Goal: Information Seeking & Learning: Check status

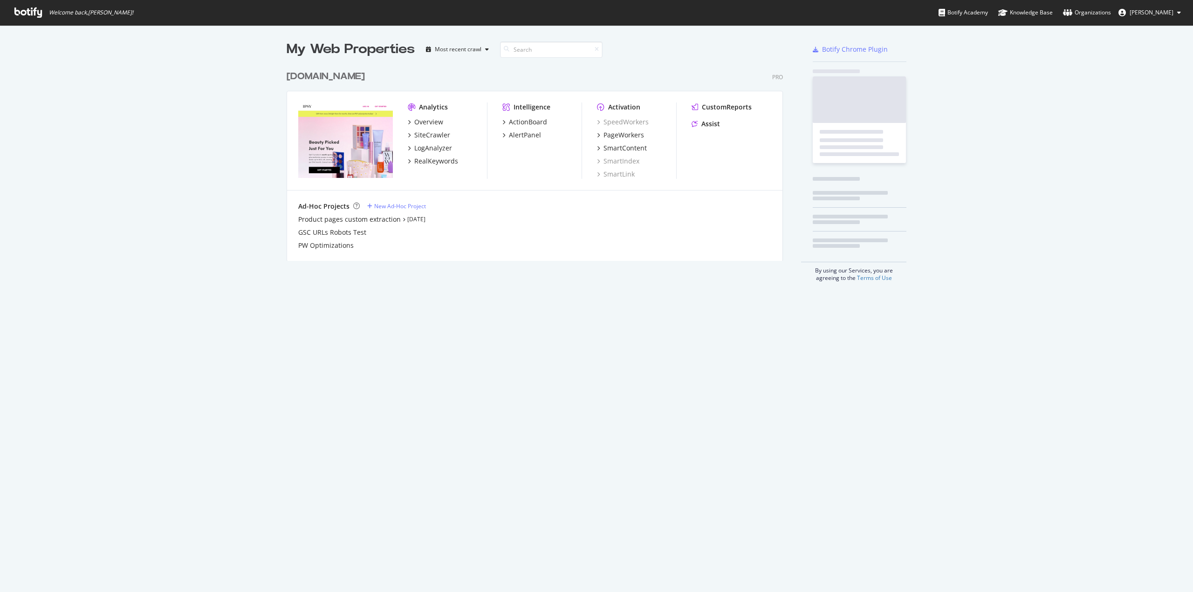
scroll to position [585, 1179]
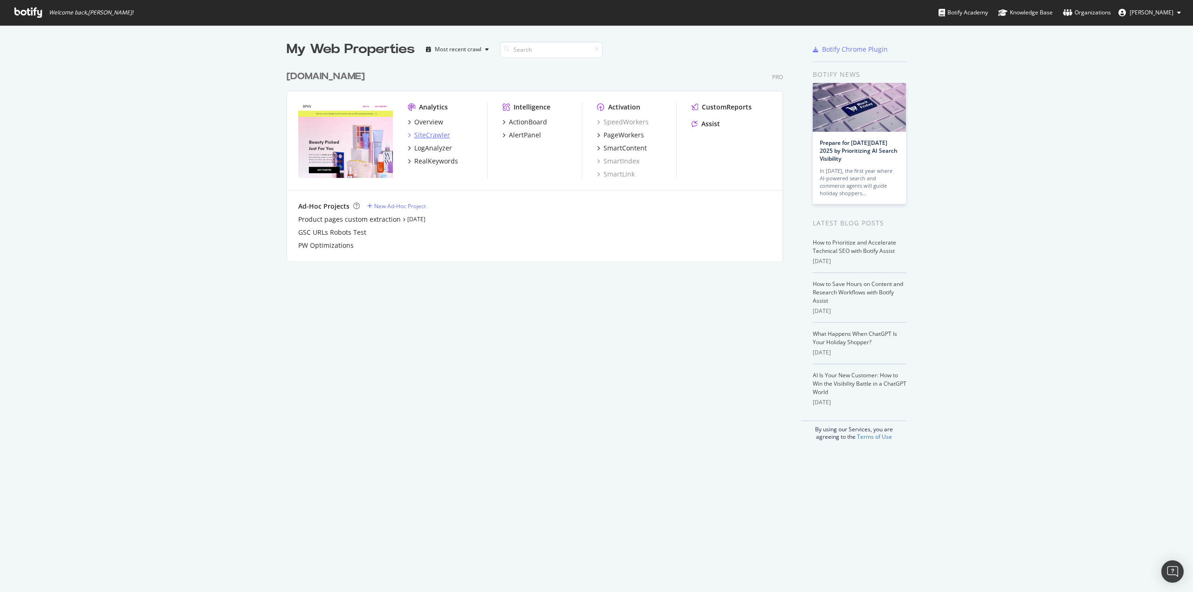
click at [432, 136] on div "SiteCrawler" at bounding box center [432, 134] width 36 height 9
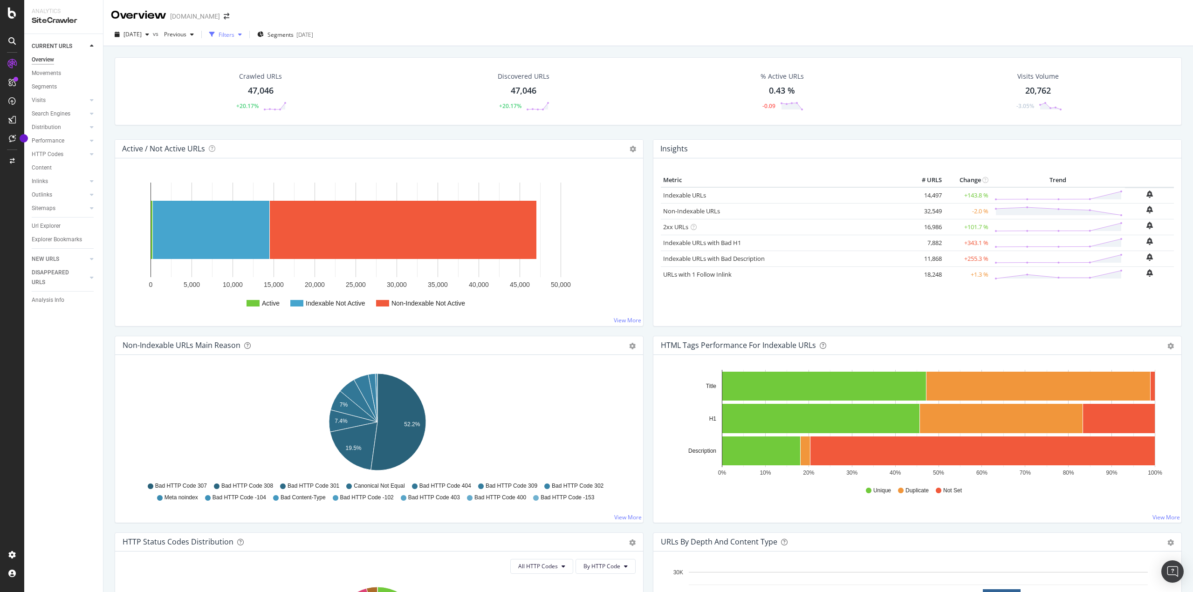
click at [219, 34] on div "button" at bounding box center [212, 34] width 13 height 13
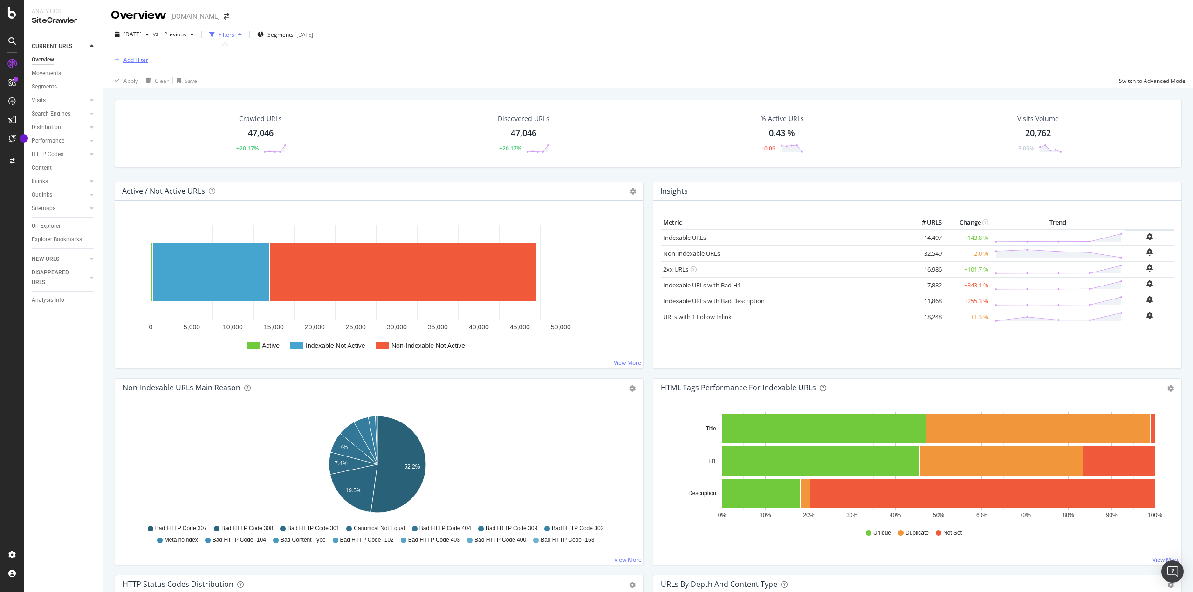
click at [118, 64] on div "Add Filter" at bounding box center [129, 60] width 37 height 10
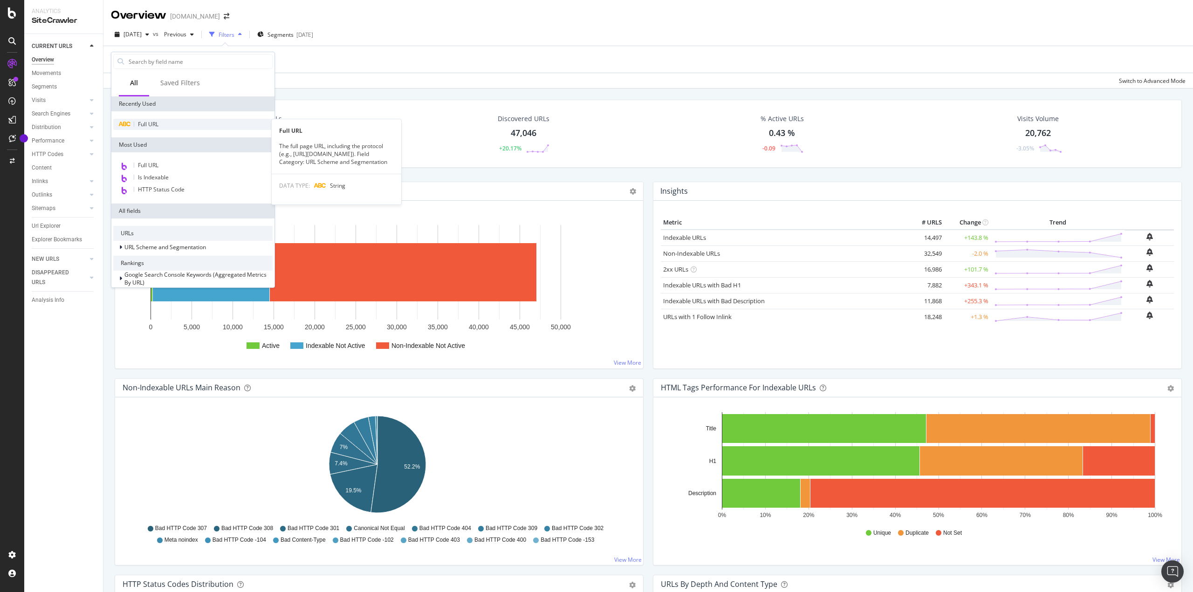
click at [160, 126] on div "Full URL" at bounding box center [192, 124] width 159 height 11
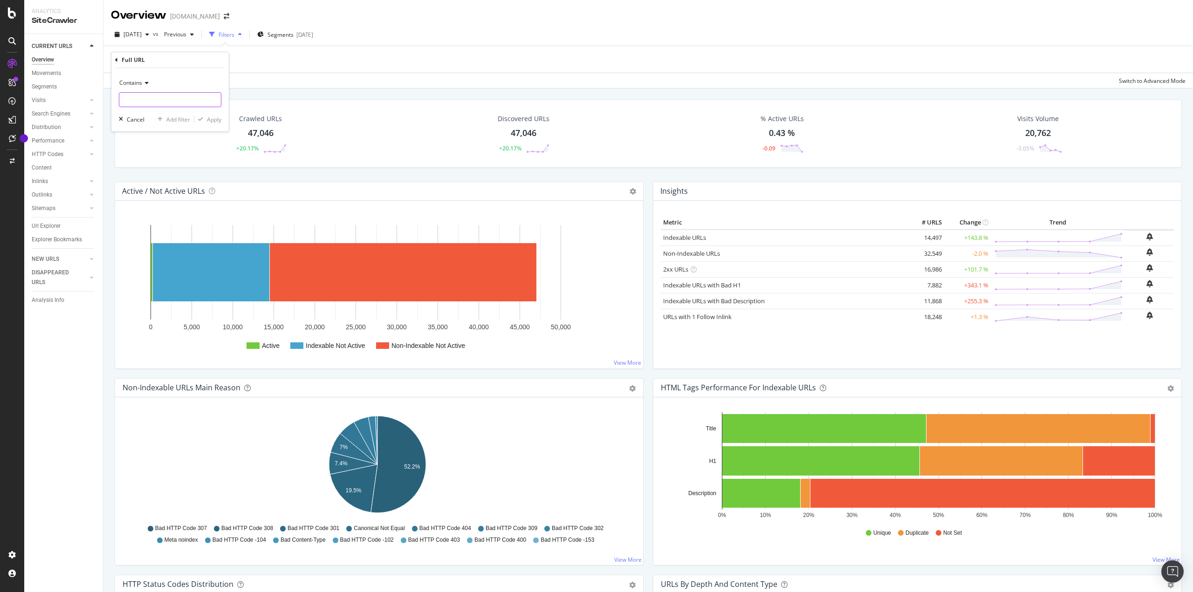
click at [158, 99] on input "text" at bounding box center [170, 99] width 102 height 15
paste input "pr-PERRMST5000000"
type input "pr-PERRMST5000000"
click at [213, 123] on div "Apply" at bounding box center [214, 120] width 14 height 8
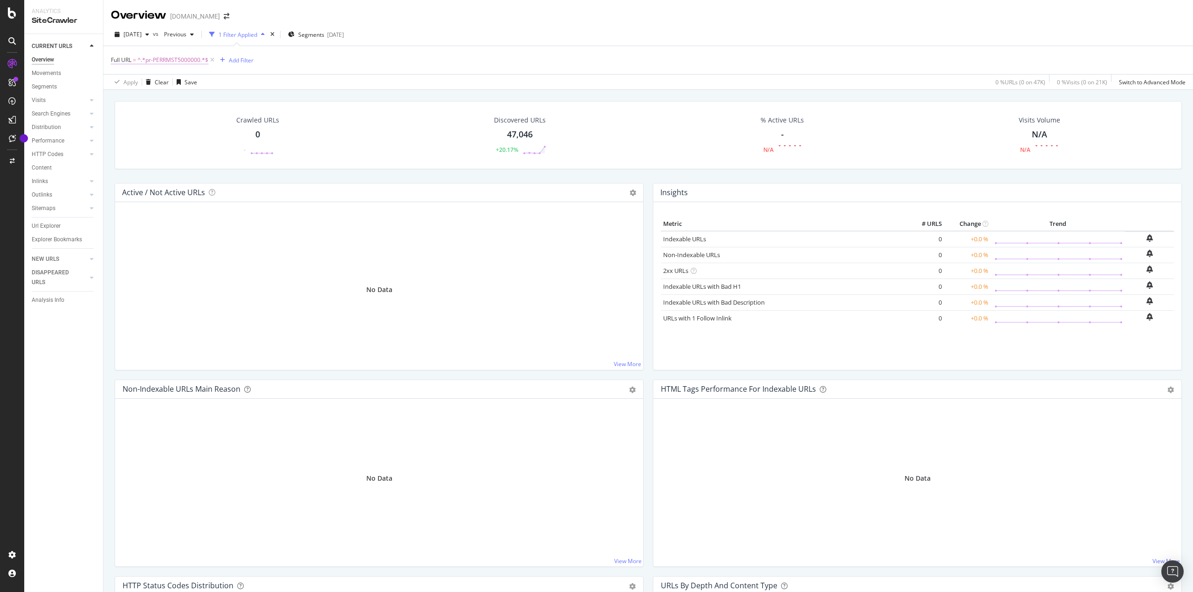
click at [186, 61] on span "^.*pr-PERRMST5000000.*$" at bounding box center [172, 60] width 71 height 13
click at [191, 98] on input "pr-PERRMST5000000" at bounding box center [163, 98] width 88 height 15
paste input "-mbhka3c0mzzj"
type input "p-mbhka3c0mzzj"
click at [214, 125] on div "Contains p-mbhka3c0mzzj Cancel Add filter Apply" at bounding box center [169, 98] width 117 height 63
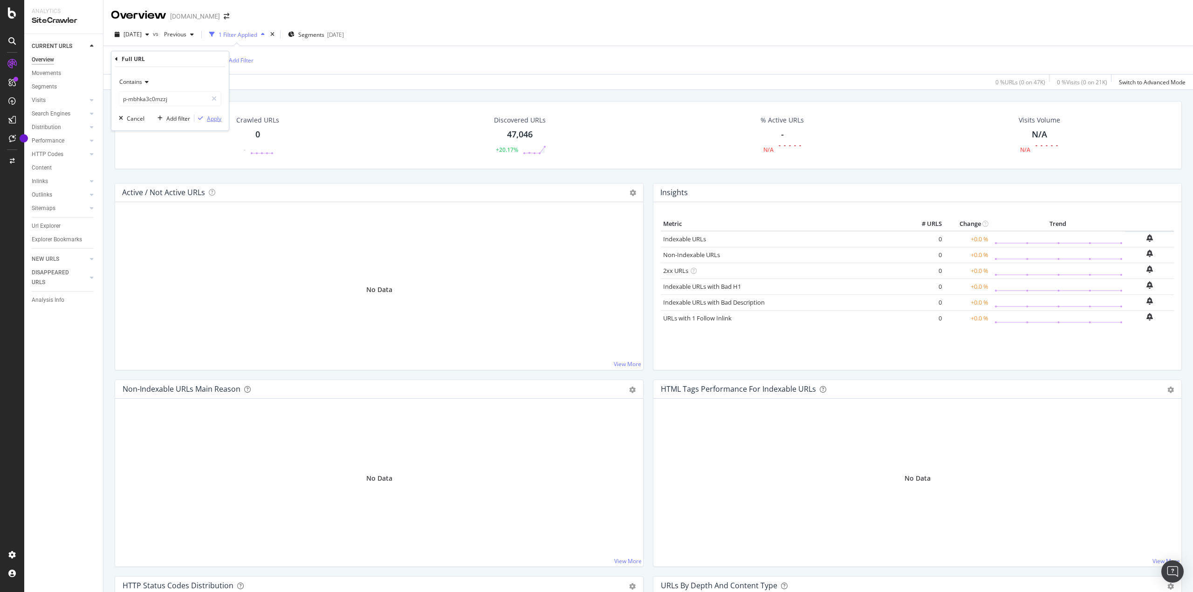
click at [215, 122] on div "Apply" at bounding box center [214, 119] width 14 height 8
click at [159, 63] on span "^.*p-mbhka3c0mzzj.*$" at bounding box center [167, 60] width 60 height 13
click at [185, 98] on input "p-mbhka3c0mzzj" at bounding box center [163, 98] width 88 height 15
paste input "OLAPHCL1057869"
type input "OLAPHCL1057869"
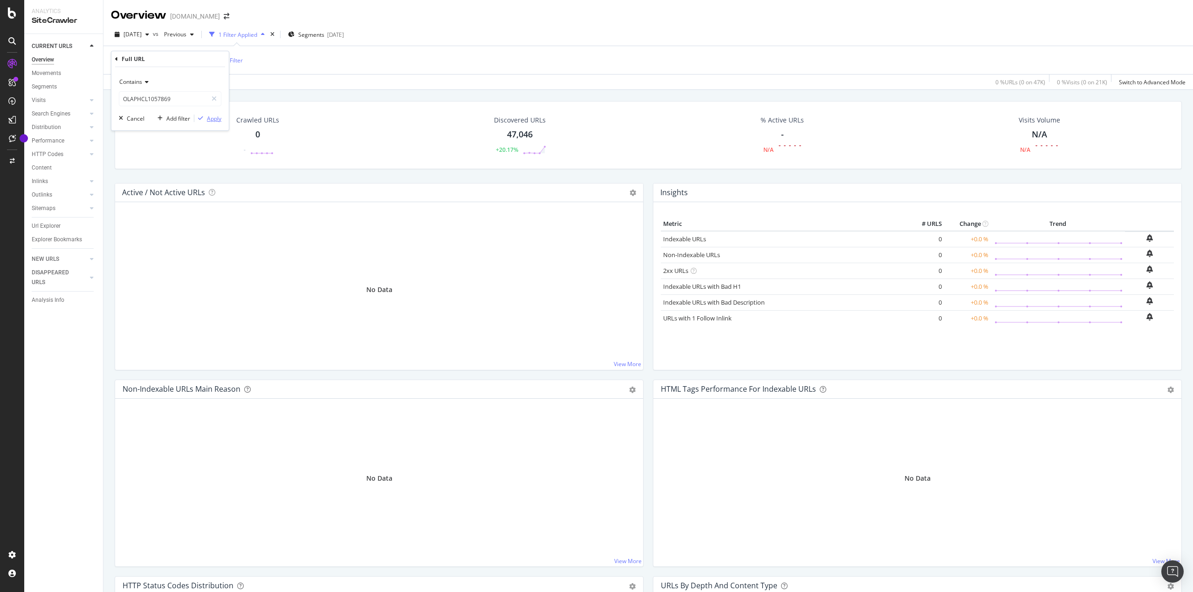
drag, startPoint x: 215, startPoint y: 117, endPoint x: 260, endPoint y: 95, distance: 49.2
click at [216, 117] on div "Apply" at bounding box center [214, 119] width 14 height 8
click at [168, 59] on span "^.*OLAPHCL1057869.*$" at bounding box center [168, 60] width 63 height 13
click at [184, 98] on input "OLAPHCL1057869" at bounding box center [163, 98] width 88 height 15
paste input "p-lvzgnjncmo9"
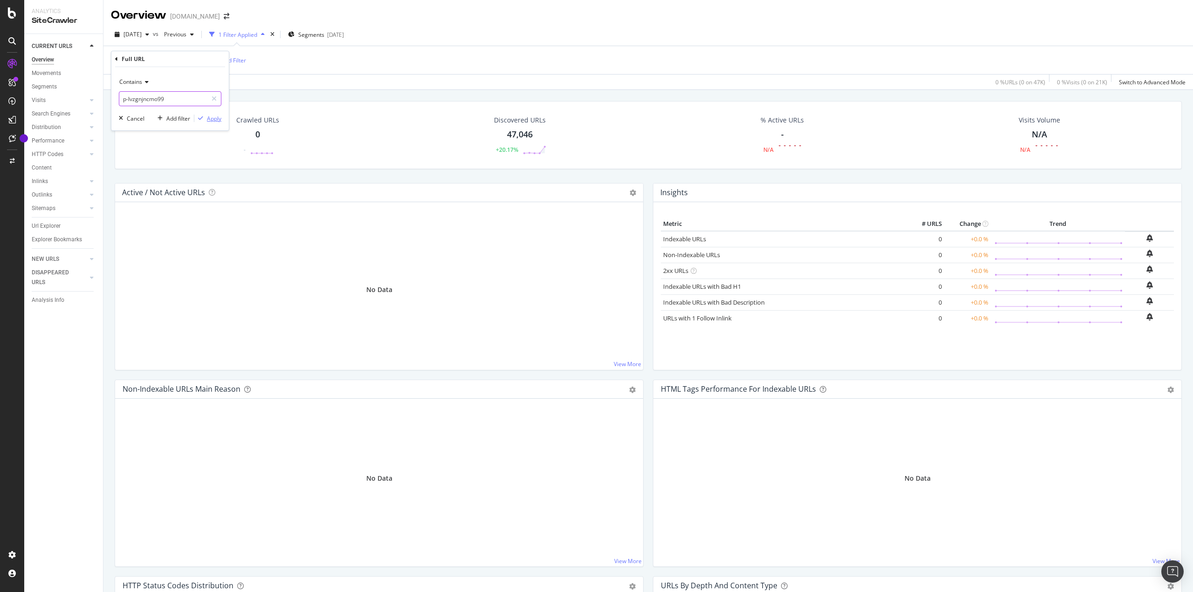
type input "p-lvzgnjncmo99"
click at [211, 121] on div "Apply" at bounding box center [214, 119] width 14 height 8
click at [151, 63] on span "^.*p-lvzgnjncmo99.*$" at bounding box center [165, 60] width 57 height 13
click at [143, 86] on div "Contains" at bounding box center [170, 82] width 103 height 15
click at [165, 199] on div "Matches regex" at bounding box center [171, 198] width 100 height 12
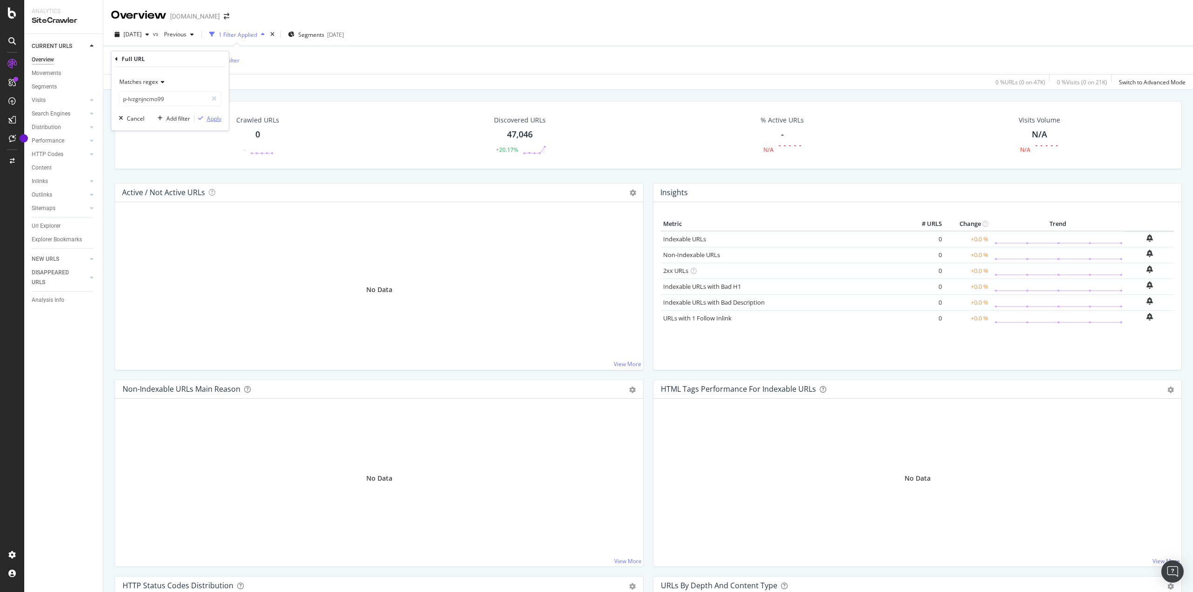
click at [213, 119] on div "Apply" at bounding box center [214, 119] width 14 height 8
click at [51, 122] on div "LogAnalyzer" at bounding box center [52, 119] width 36 height 9
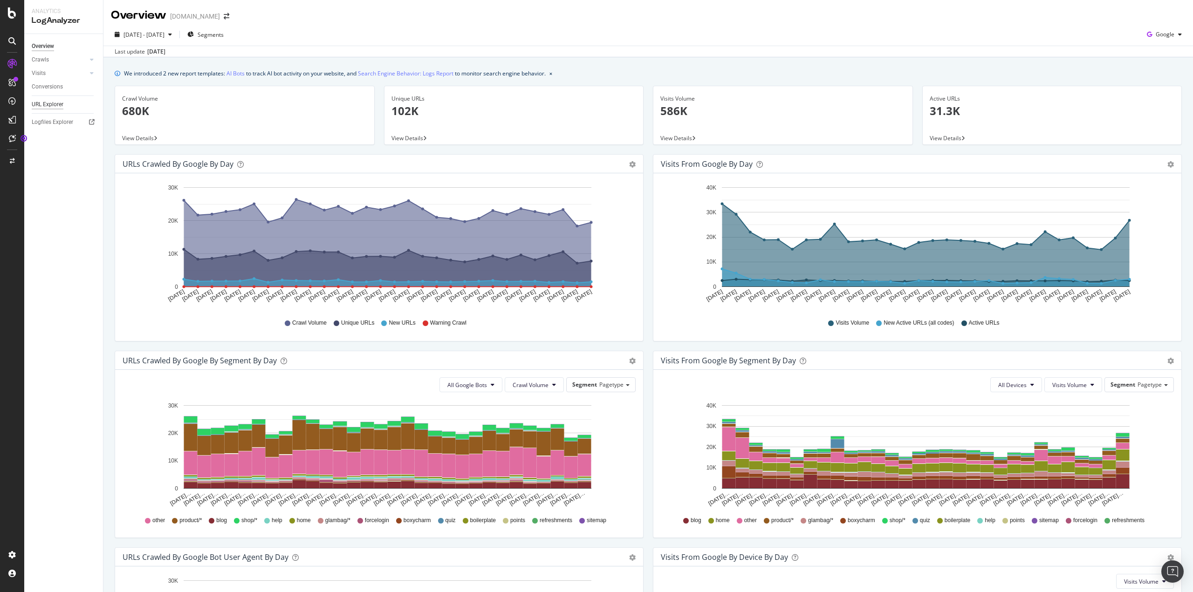
click at [55, 105] on div "URL Explorer" at bounding box center [48, 105] width 32 height 10
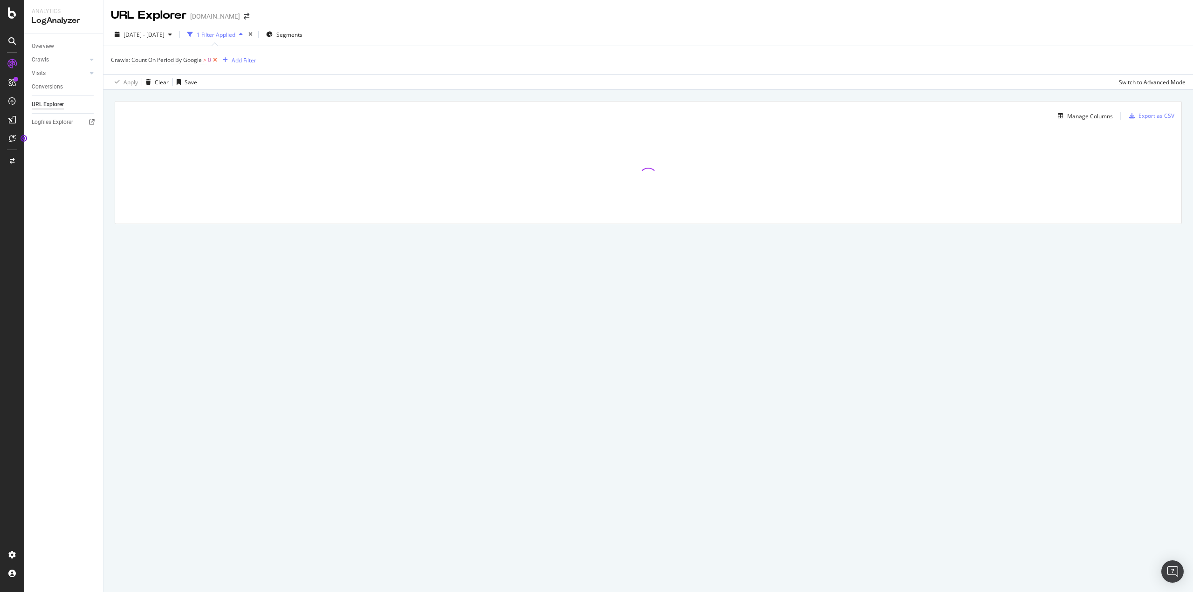
click at [216, 60] on icon at bounding box center [215, 59] width 8 height 9
click at [127, 61] on div "Add Filter" at bounding box center [135, 60] width 25 height 8
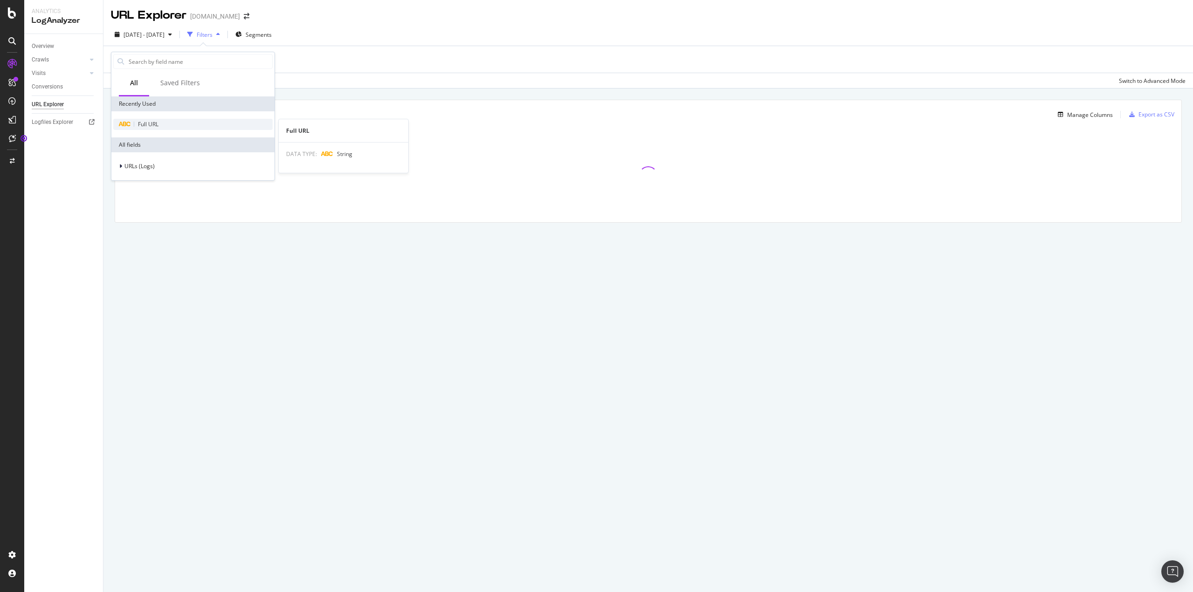
click at [149, 123] on span "Full URL" at bounding box center [148, 124] width 21 height 8
click at [152, 100] on input "text" at bounding box center [170, 99] width 102 height 15
paste input "pr-OLAPHCL5000001"
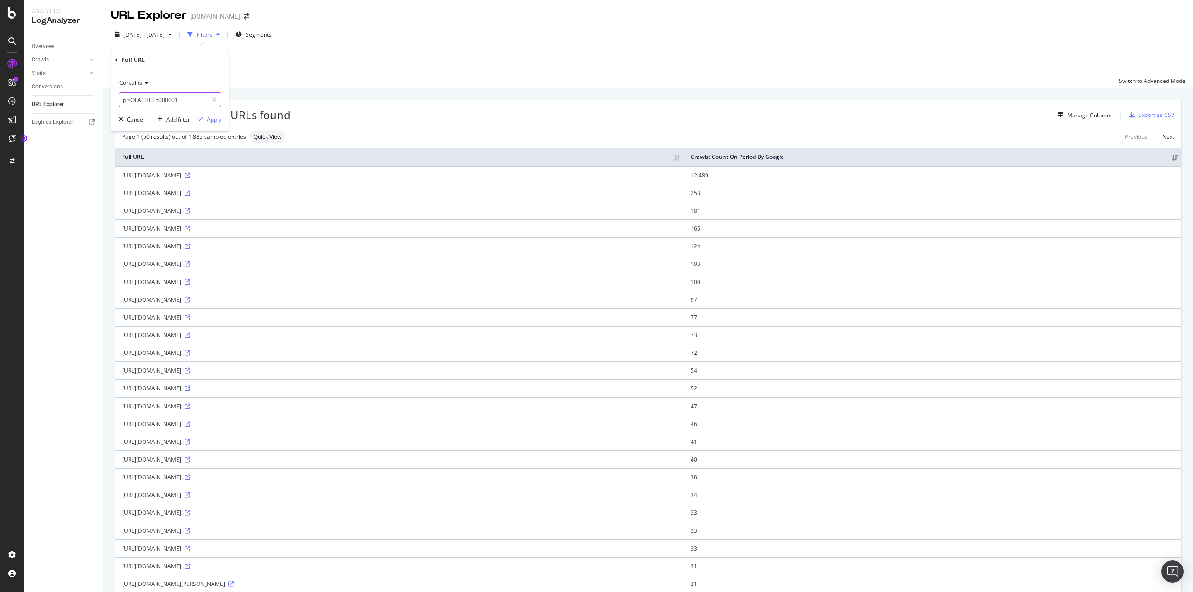
type input "pr-OLAPHCL5000001"
click at [213, 119] on div "Apply" at bounding box center [214, 120] width 14 height 8
